Goal: Transaction & Acquisition: Purchase product/service

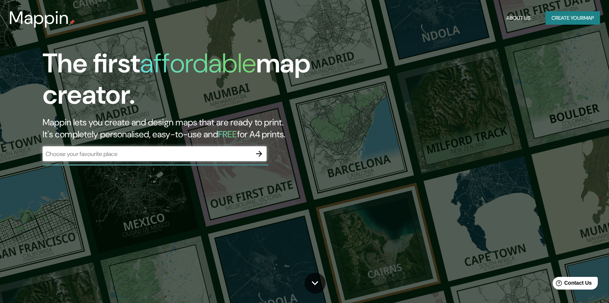
click at [159, 158] on div "​" at bounding box center [155, 153] width 224 height 15
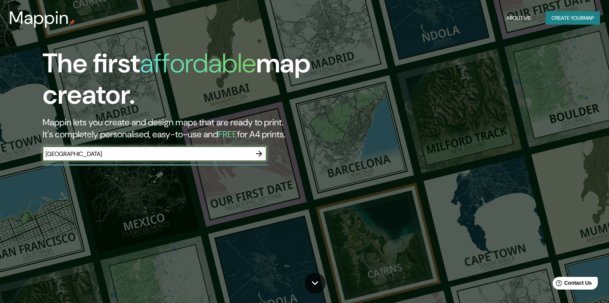
type input "[GEOGRAPHIC_DATA]"
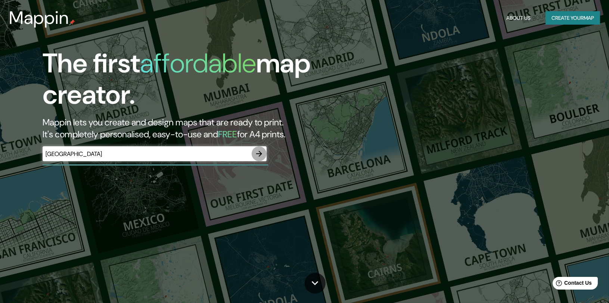
click at [258, 149] on button "button" at bounding box center [259, 153] width 15 height 15
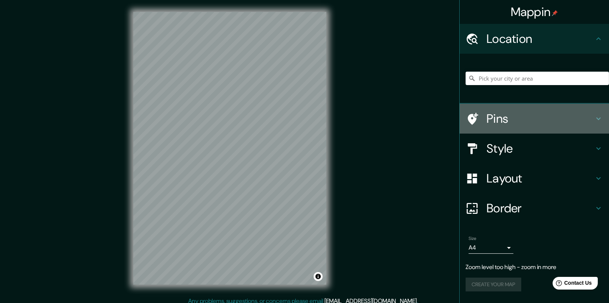
click at [535, 117] on h4 "Pins" at bounding box center [541, 118] width 108 height 15
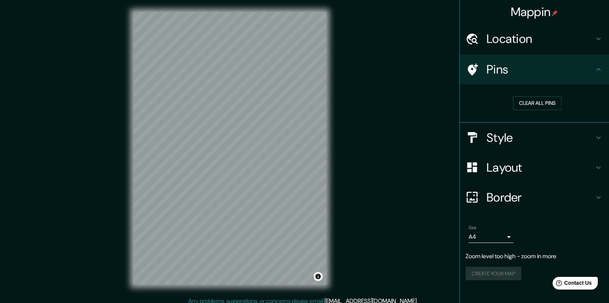
click at [548, 42] on h4 "Location" at bounding box center [541, 38] width 108 height 15
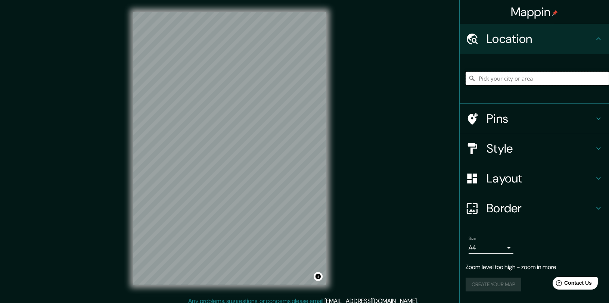
click at [546, 78] on input "Pick your city or area" at bounding box center [537, 78] width 143 height 13
paste input "[GEOGRAPHIC_DATA]"
type input "[GEOGRAPHIC_DATA], [GEOGRAPHIC_DATA], [GEOGRAPHIC_DATA][PERSON_NAME], [GEOGRAPH…"
click at [600, 79] on icon "Clear" at bounding box center [603, 78] width 6 height 6
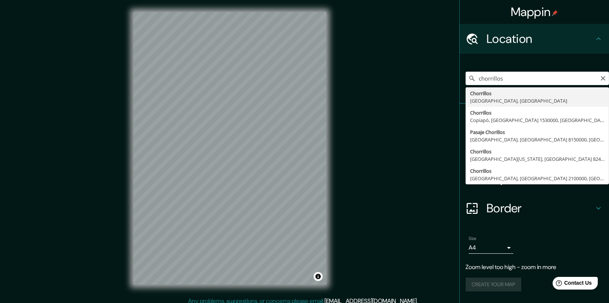
type input "Chorrillos, [GEOGRAPHIC_DATA], [GEOGRAPHIC_DATA]"
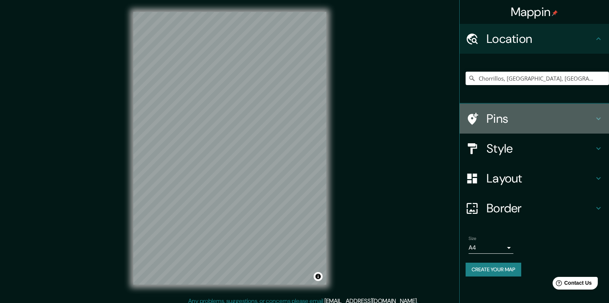
click at [601, 118] on icon at bounding box center [598, 118] width 9 height 9
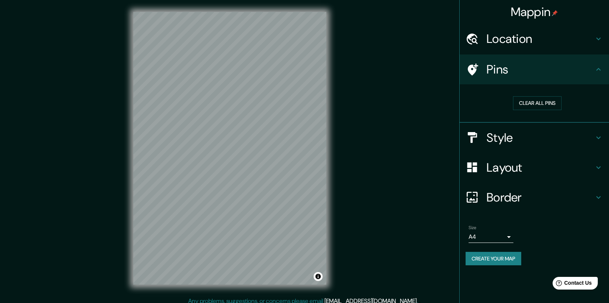
click at [588, 72] on h4 "Pins" at bounding box center [541, 69] width 108 height 15
click at [591, 38] on h4 "Location" at bounding box center [541, 38] width 108 height 15
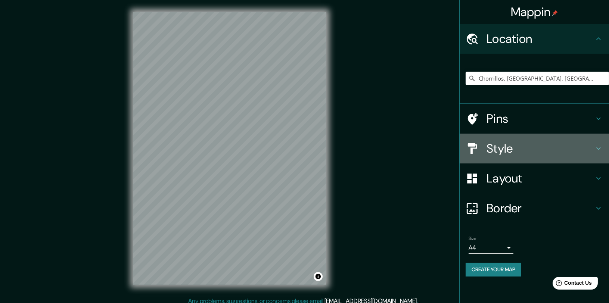
click at [587, 142] on h4 "Style" at bounding box center [541, 148] width 108 height 15
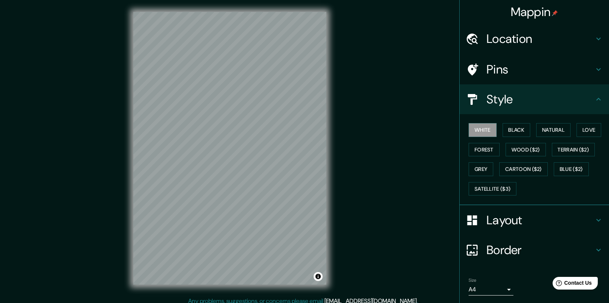
click at [502, 120] on div "White Black Natural Love Forest Wood ($2) Terrain ($2) Grey Cartoon ($2) Blue (…" at bounding box center [537, 159] width 143 height 78
click at [508, 127] on button "Black" at bounding box center [517, 130] width 28 height 14
click at [484, 129] on button "White" at bounding box center [483, 130] width 28 height 14
click at [538, 127] on button "Natural" at bounding box center [553, 130] width 34 height 14
click at [513, 132] on button "Black" at bounding box center [517, 130] width 28 height 14
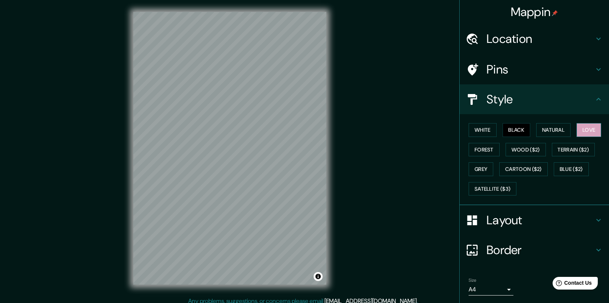
click at [579, 128] on button "Love" at bounding box center [589, 130] width 25 height 14
click at [476, 147] on button "Forest" at bounding box center [484, 150] width 31 height 14
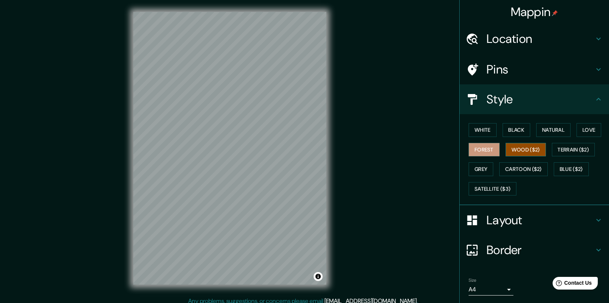
click at [506, 149] on button "Wood ($2)" at bounding box center [526, 150] width 40 height 14
click at [565, 147] on button "Terrain ($2)" at bounding box center [573, 150] width 43 height 14
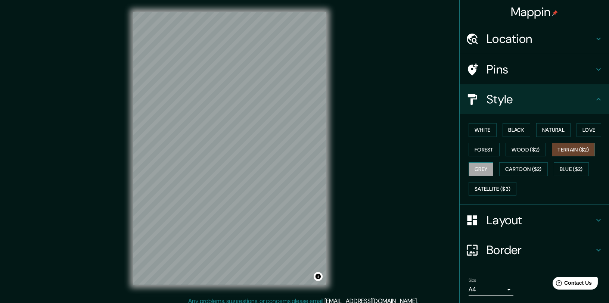
click at [478, 167] on button "Grey" at bounding box center [481, 169] width 25 height 14
click at [531, 146] on button "Wood ($2)" at bounding box center [526, 150] width 40 height 14
click at [570, 152] on button "Terrain ($2)" at bounding box center [573, 150] width 43 height 14
click at [558, 169] on button "Blue ($2)" at bounding box center [571, 169] width 35 height 14
click at [552, 212] on div "Layout" at bounding box center [534, 220] width 149 height 30
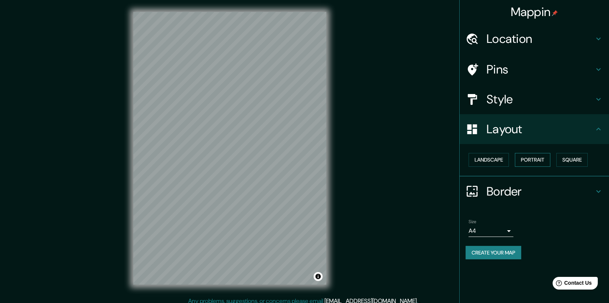
click at [533, 159] on button "Portrait" at bounding box center [532, 160] width 35 height 14
click at [498, 158] on button "Landscape" at bounding box center [489, 160] width 40 height 14
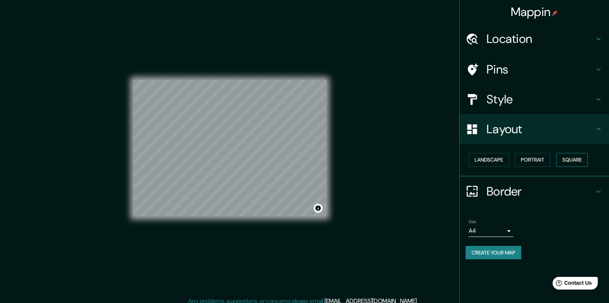
click at [567, 155] on button "Square" at bounding box center [572, 160] width 31 height 14
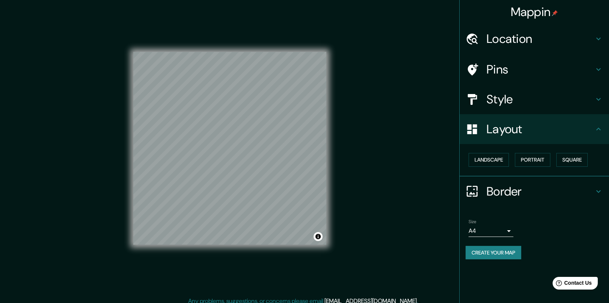
click at [529, 104] on h4 "Style" at bounding box center [541, 99] width 108 height 15
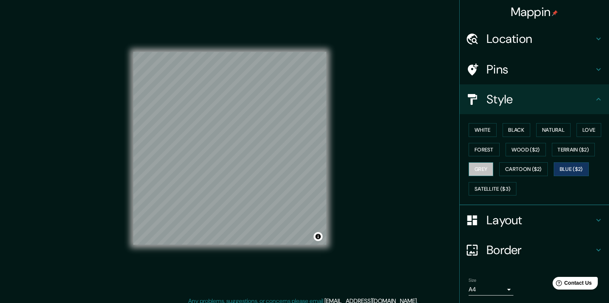
click at [480, 169] on button "Grey" at bounding box center [481, 169] width 25 height 14
click at [508, 166] on button "Cartoon ($2)" at bounding box center [523, 169] width 49 height 14
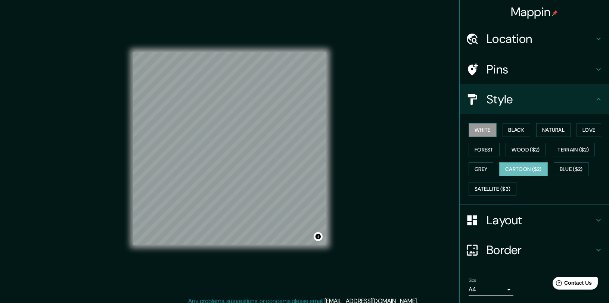
click at [482, 133] on button "White" at bounding box center [483, 130] width 28 height 14
click at [508, 128] on button "Black" at bounding box center [517, 130] width 28 height 14
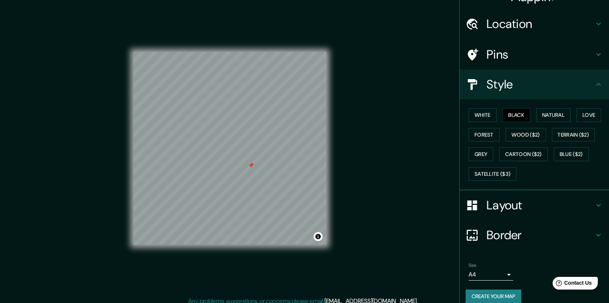
scroll to position [23, 0]
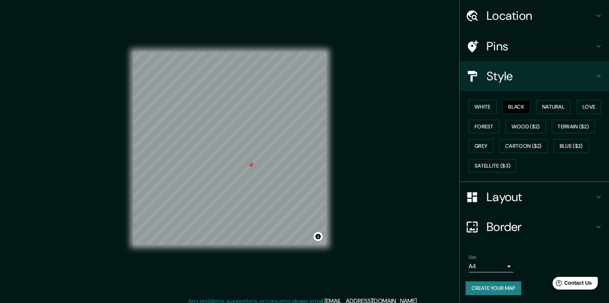
click at [518, 183] on div "Layout" at bounding box center [534, 197] width 149 height 30
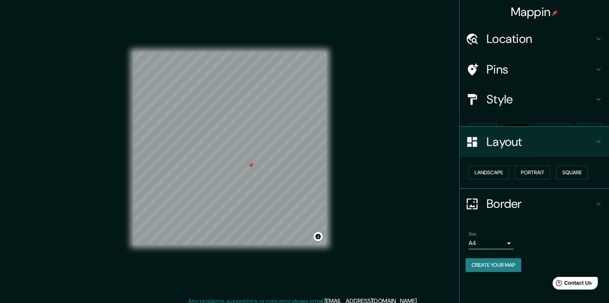
scroll to position [0, 0]
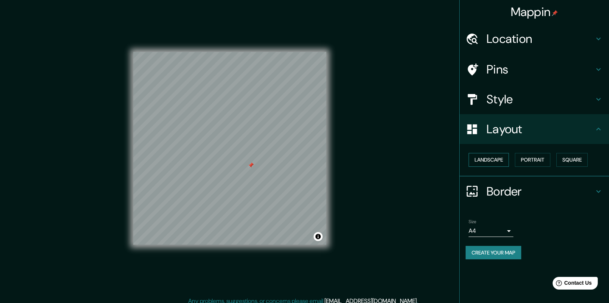
click at [505, 160] on button "Landscape" at bounding box center [489, 160] width 40 height 14
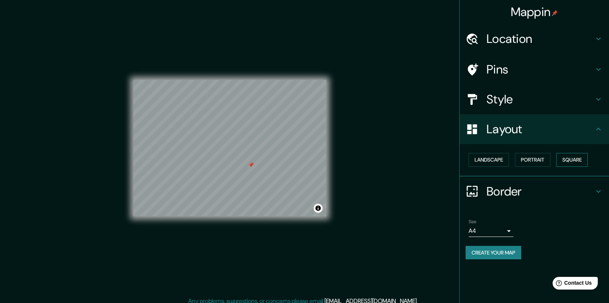
click at [563, 157] on button "Square" at bounding box center [572, 160] width 31 height 14
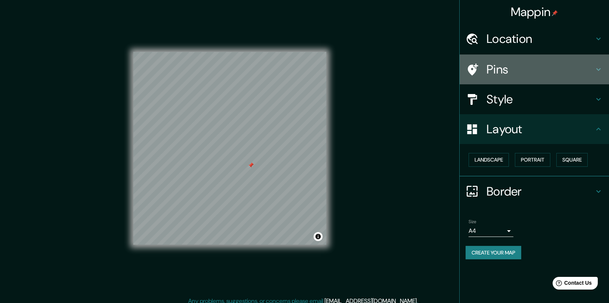
click at [527, 72] on h4 "Pins" at bounding box center [541, 69] width 108 height 15
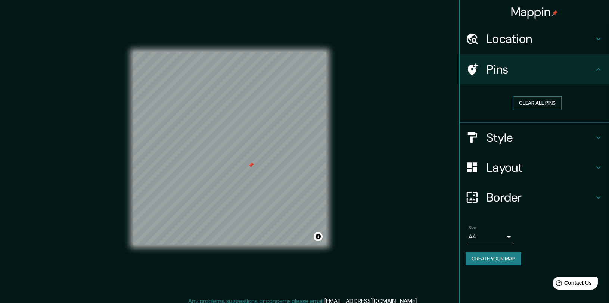
click at [527, 102] on button "Clear all pins" at bounding box center [537, 103] width 49 height 14
click at [524, 106] on button "Clear all pins" at bounding box center [537, 103] width 49 height 14
click at [555, 149] on div "Style" at bounding box center [534, 138] width 149 height 30
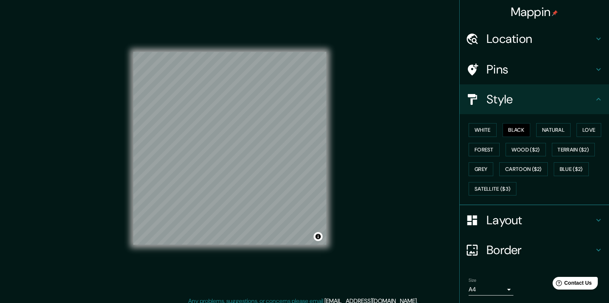
click at [487, 216] on h4 "Layout" at bounding box center [541, 220] width 108 height 15
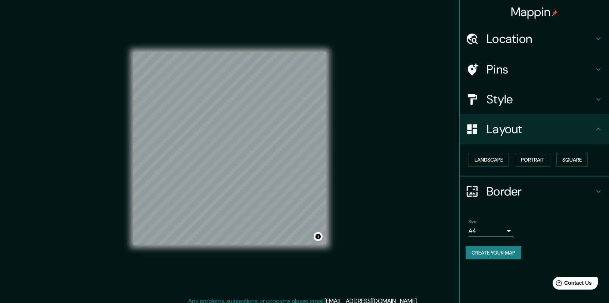
click at [521, 128] on h4 "Layout" at bounding box center [541, 129] width 108 height 15
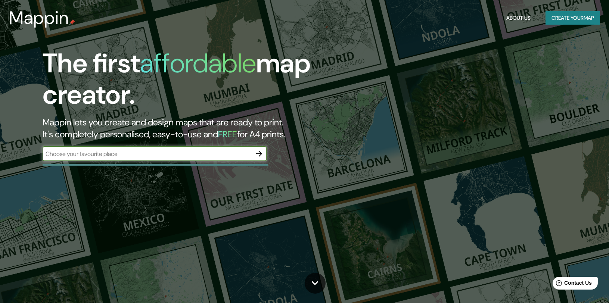
click at [554, 9] on div "Mappin About Us Create your map" at bounding box center [304, 18] width 609 height 24
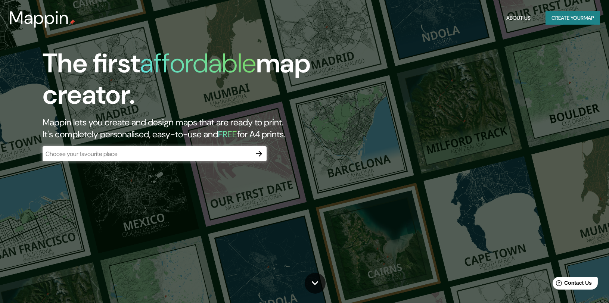
click at [554, 15] on button "Create your map" at bounding box center [573, 18] width 55 height 14
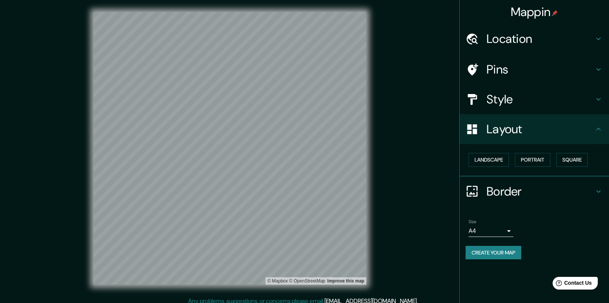
click at [499, 86] on div "Style" at bounding box center [534, 99] width 149 height 30
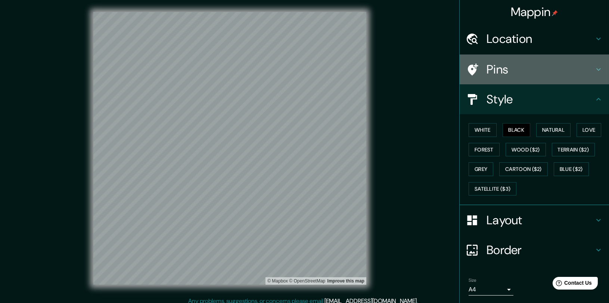
click at [527, 68] on h4 "Pins" at bounding box center [541, 69] width 108 height 15
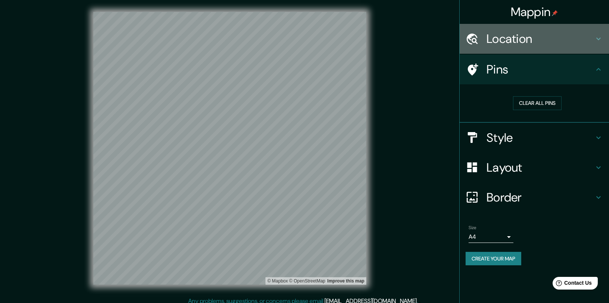
click at [532, 31] on h4 "Location" at bounding box center [541, 38] width 108 height 15
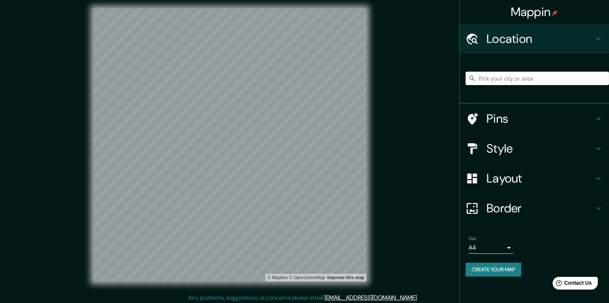
scroll to position [6, 0]
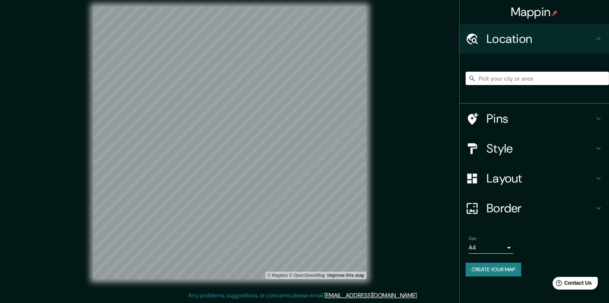
click at [504, 72] on input "Pick your city or area" at bounding box center [537, 78] width 143 height 13
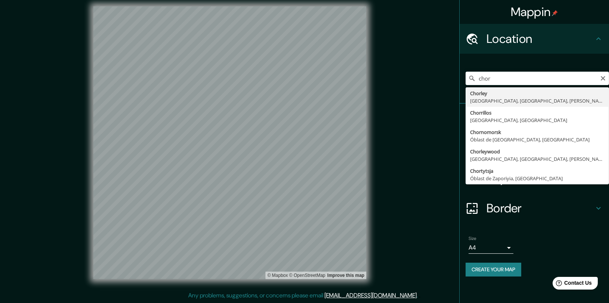
type input "Chorrillos, [GEOGRAPHIC_DATA], [GEOGRAPHIC_DATA]"
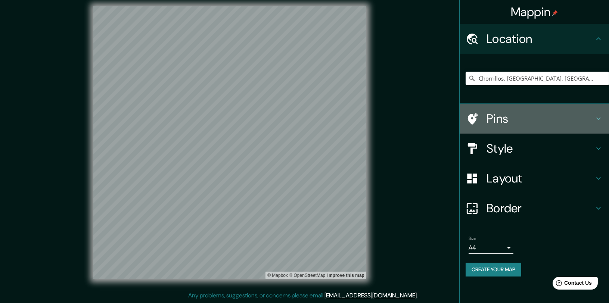
click at [520, 121] on h4 "Pins" at bounding box center [541, 118] width 108 height 15
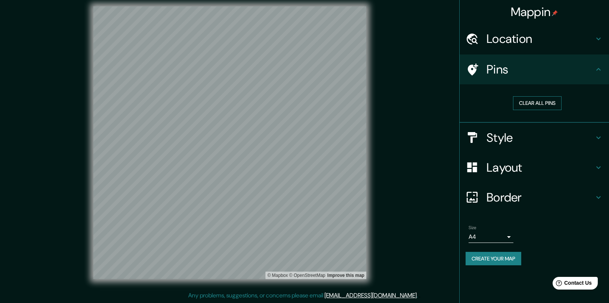
click at [524, 105] on button "Clear all pins" at bounding box center [537, 103] width 49 height 14
click at [530, 132] on h4 "Style" at bounding box center [541, 137] width 108 height 15
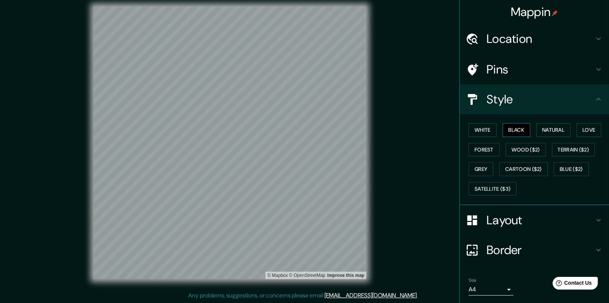
click at [520, 132] on button "Black" at bounding box center [517, 130] width 28 height 14
click at [483, 131] on button "White" at bounding box center [483, 130] width 28 height 14
click at [501, 137] on div "White Black Natural Love Forest Wood ($2) Terrain ($2) Grey Cartoon ($2) Blue (…" at bounding box center [537, 159] width 143 height 78
click at [520, 128] on button "Black" at bounding box center [517, 130] width 28 height 14
click at [543, 131] on button "Natural" at bounding box center [553, 130] width 34 height 14
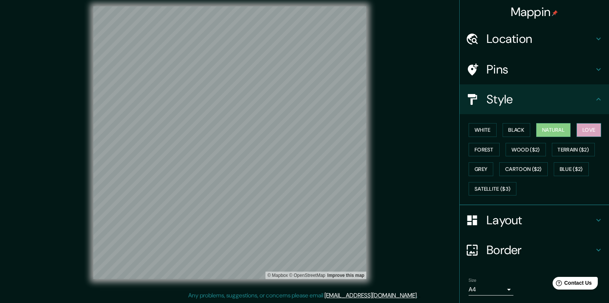
click at [577, 127] on button "Love" at bounding box center [589, 130] width 25 height 14
click at [514, 92] on div "Style" at bounding box center [534, 99] width 149 height 30
click at [466, 150] on div "White Black Natural Love Forest Wood ($2) Terrain ($2) Grey Cartoon ($2) Blue (…" at bounding box center [537, 159] width 143 height 78
click at [477, 151] on button "Forest" at bounding box center [484, 150] width 31 height 14
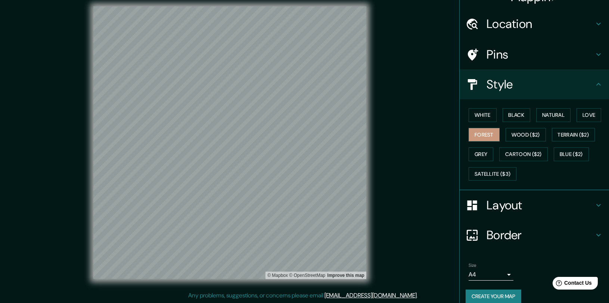
scroll to position [23, 0]
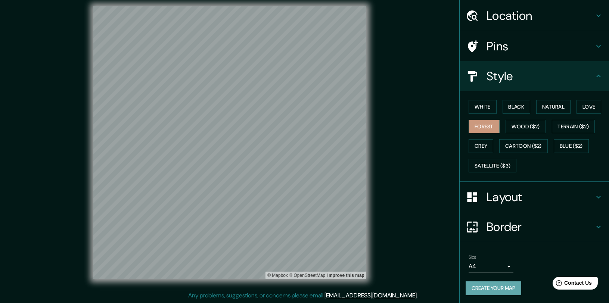
click at [495, 291] on button "Create your map" at bounding box center [494, 289] width 56 height 14
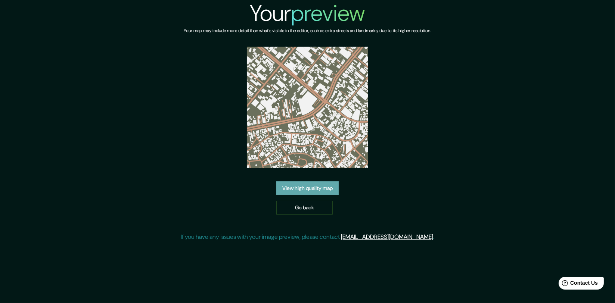
click at [307, 185] on link "View high quality map" at bounding box center [307, 189] width 62 height 14
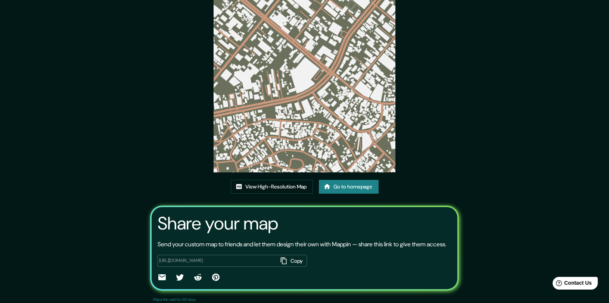
scroll to position [56, 0]
